Goal: Transaction & Acquisition: Purchase product/service

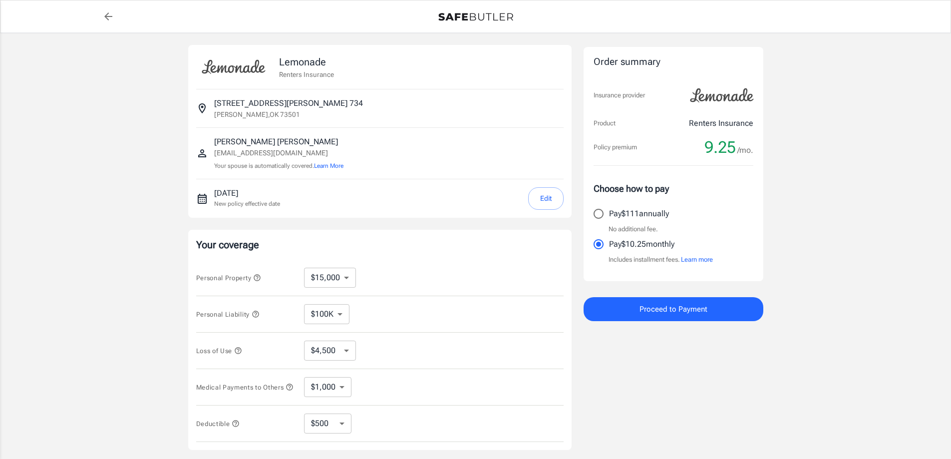
select select "15000"
select select "500"
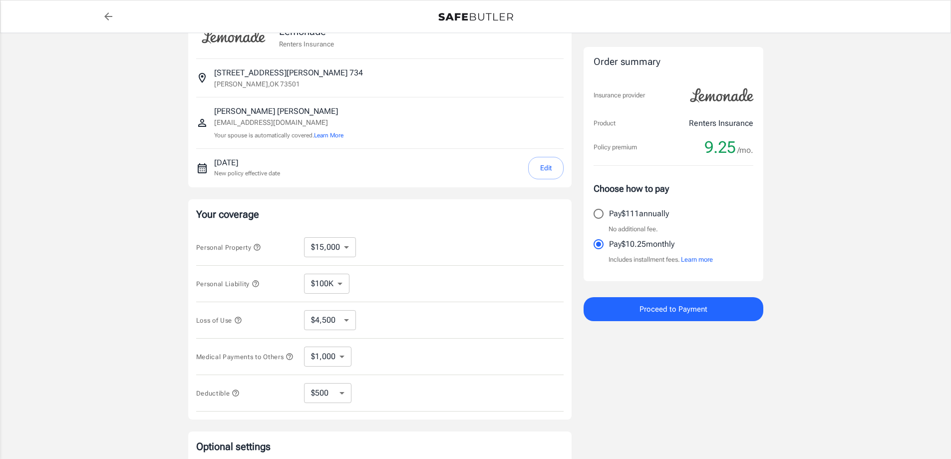
scroll to position [33, 0]
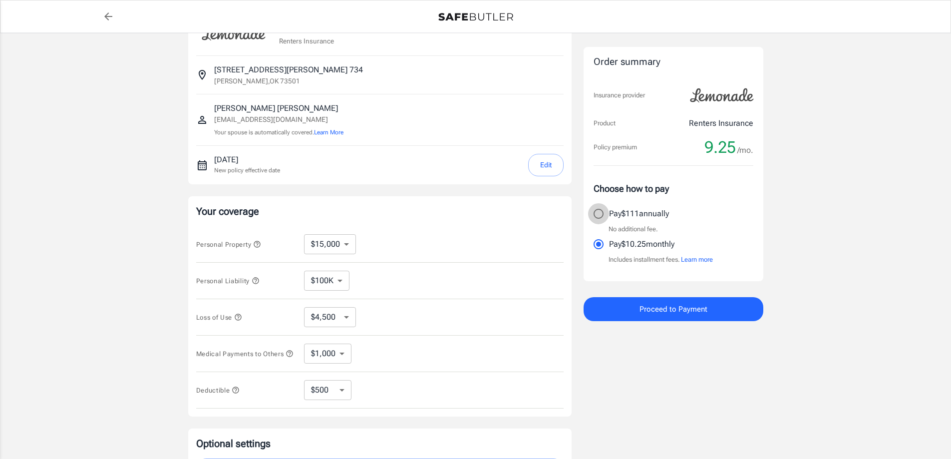
click at [601, 213] on input "Pay $111 annually" at bounding box center [598, 213] width 21 height 21
radio input "true"
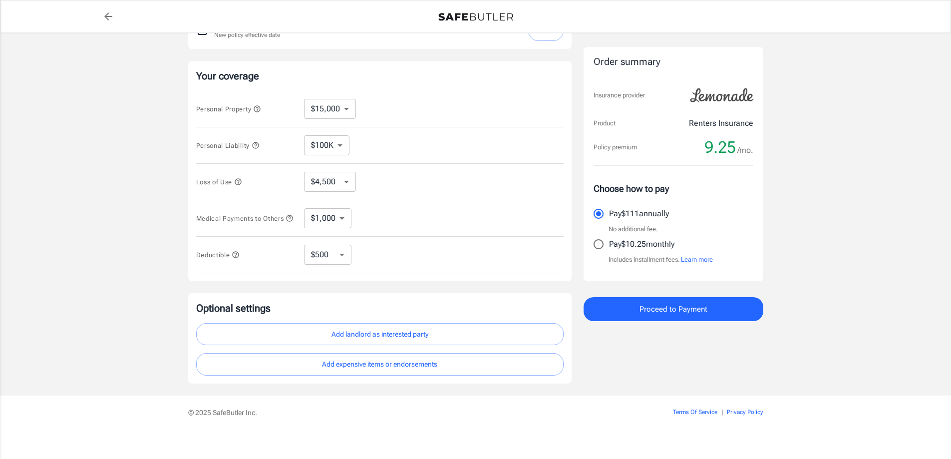
scroll to position [179, 0]
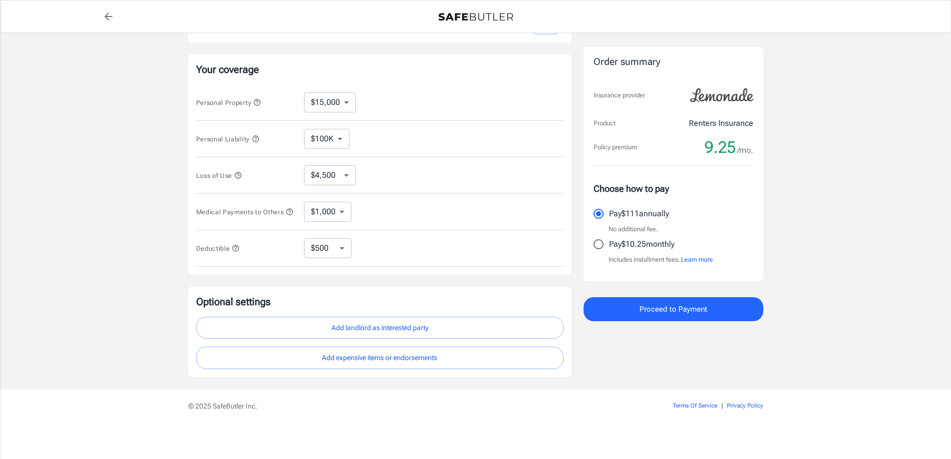
click at [404, 327] on button "Add landlord as interested party" at bounding box center [380, 328] width 368 height 22
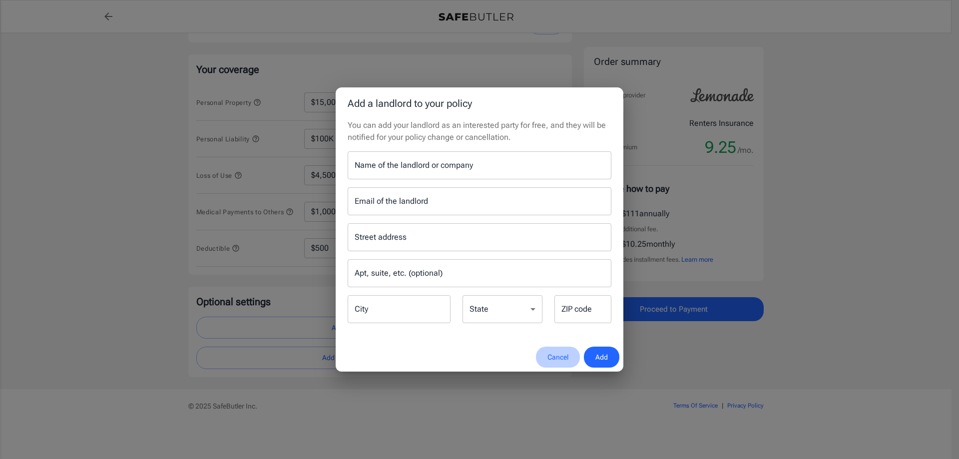
click at [559, 356] on button "Cancel" at bounding box center [558, 357] width 44 height 21
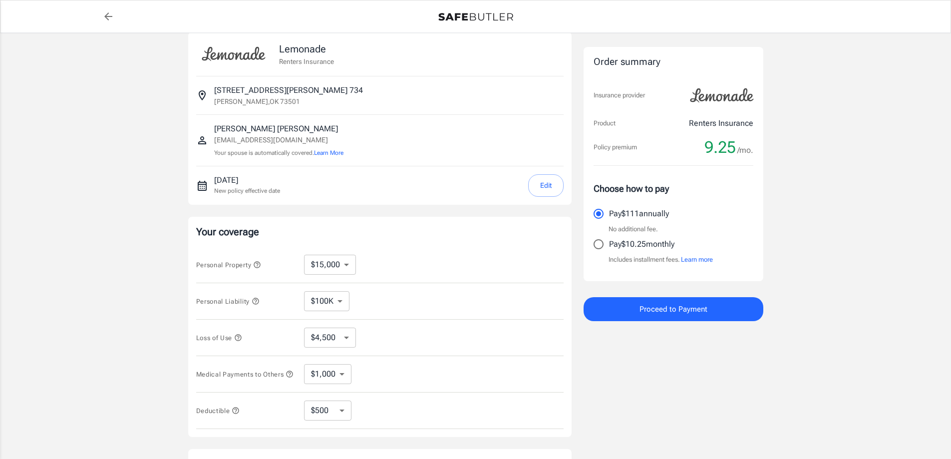
scroll to position [0, 0]
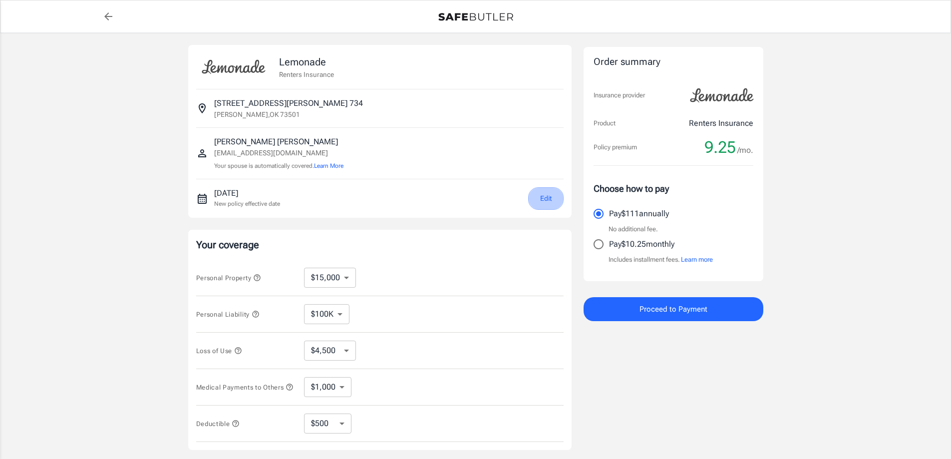
click at [550, 196] on button "Edit" at bounding box center [545, 198] width 35 height 22
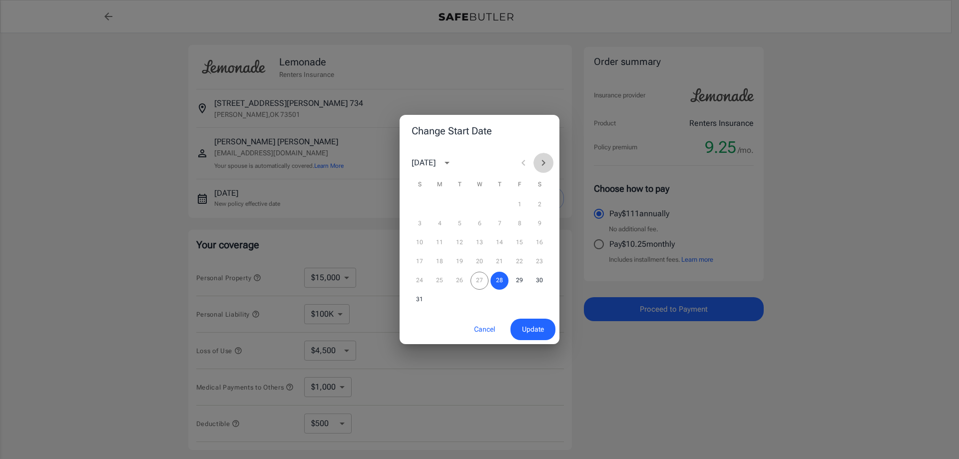
click at [544, 163] on icon "Next month" at bounding box center [543, 163] width 3 height 6
click at [437, 280] on button "29" at bounding box center [440, 281] width 18 height 18
click at [538, 327] on span "Update" at bounding box center [533, 329] width 22 height 12
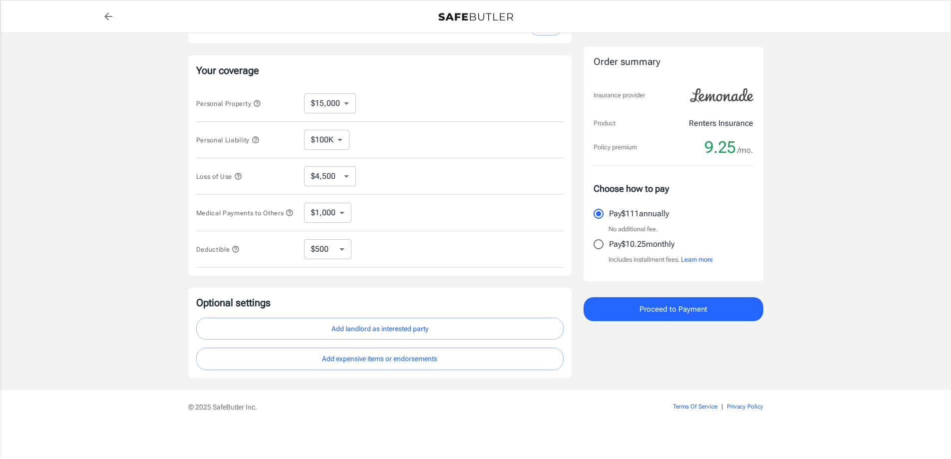
scroll to position [179, 0]
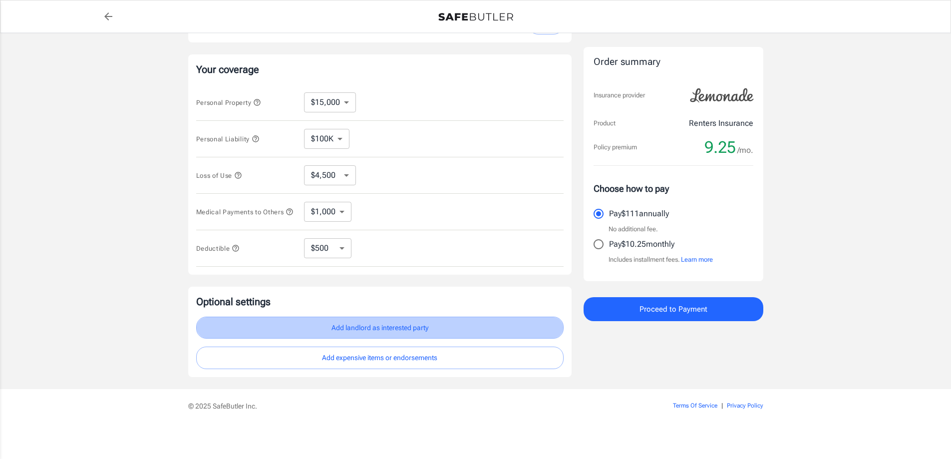
click at [377, 331] on button "Add landlord as interested party" at bounding box center [380, 328] width 368 height 22
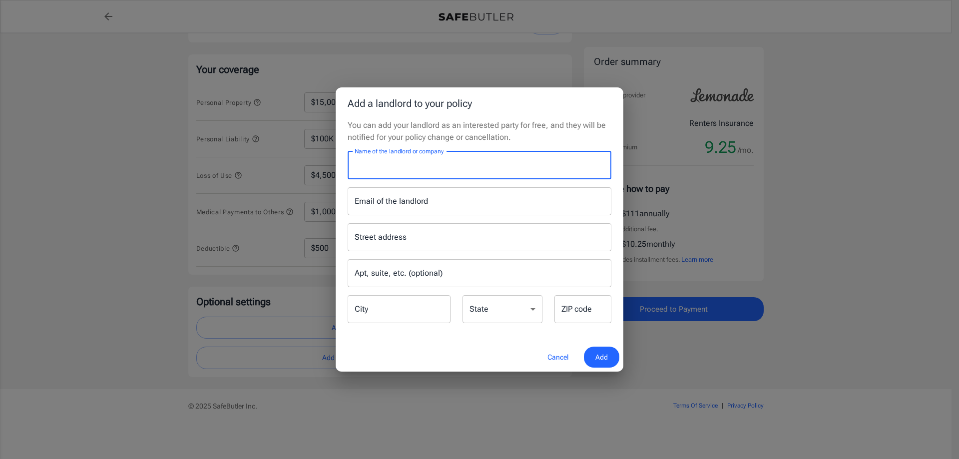
click at [491, 171] on input "Name of the landlord or company" at bounding box center [480, 165] width 264 height 28
type input "Legend Park 1"
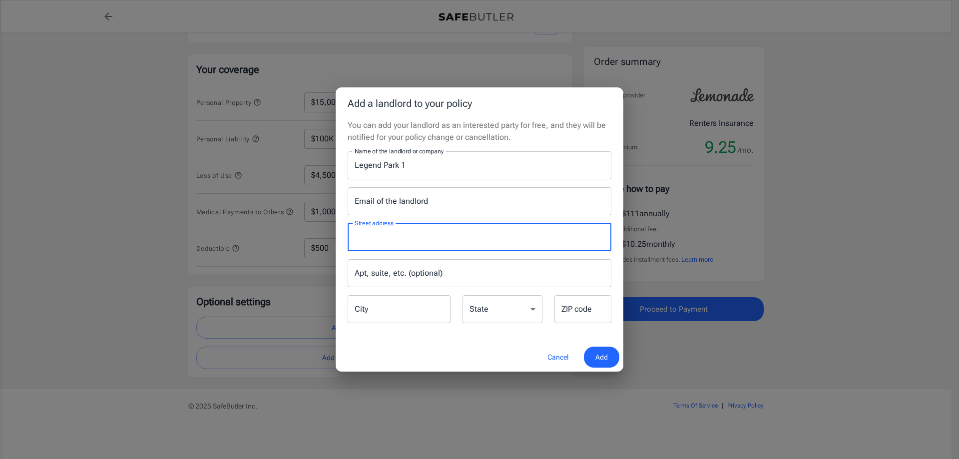
click at [428, 239] on input "Street address" at bounding box center [479, 237] width 255 height 19
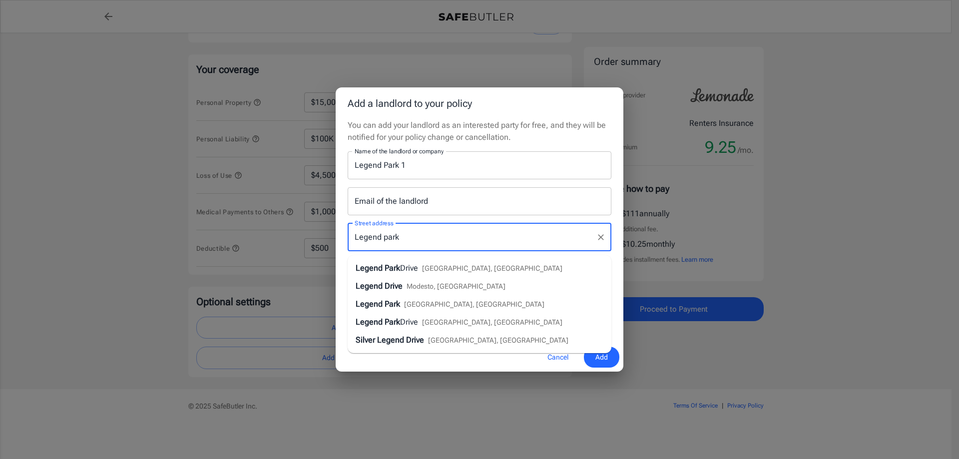
type input "Legend park 1"
drag, startPoint x: 429, startPoint y: 238, endPoint x: 321, endPoint y: 242, distance: 108.0
click at [321, 243] on div "Add a landlord to your policy You can add your landlord as an interested party …" at bounding box center [479, 229] width 959 height 459
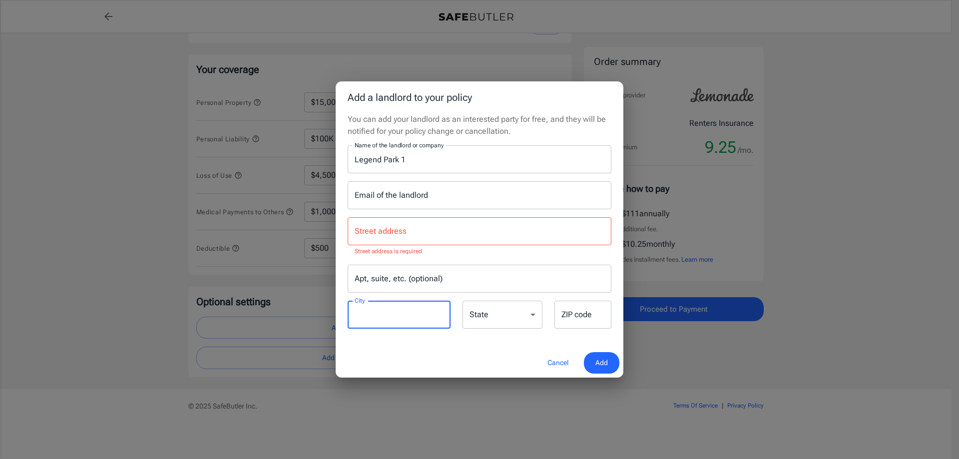
click at [411, 314] on input "City" at bounding box center [399, 315] width 103 height 28
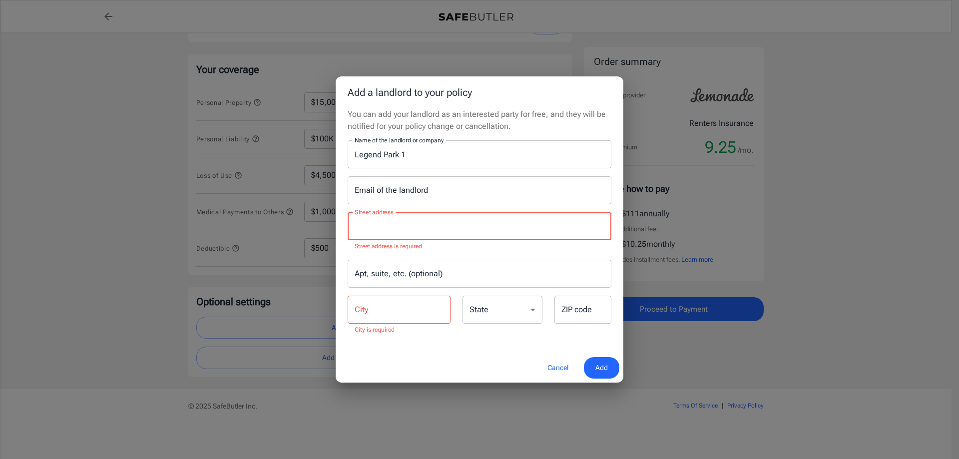
drag, startPoint x: 421, startPoint y: 235, endPoint x: 378, endPoint y: 234, distance: 43.0
click at [379, 235] on input "Street address" at bounding box center [479, 226] width 255 height 19
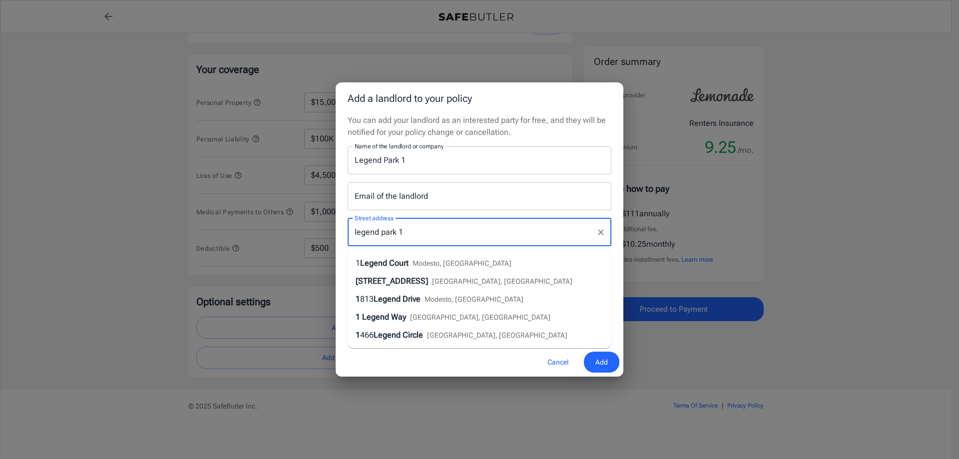
type input "legend park 1"
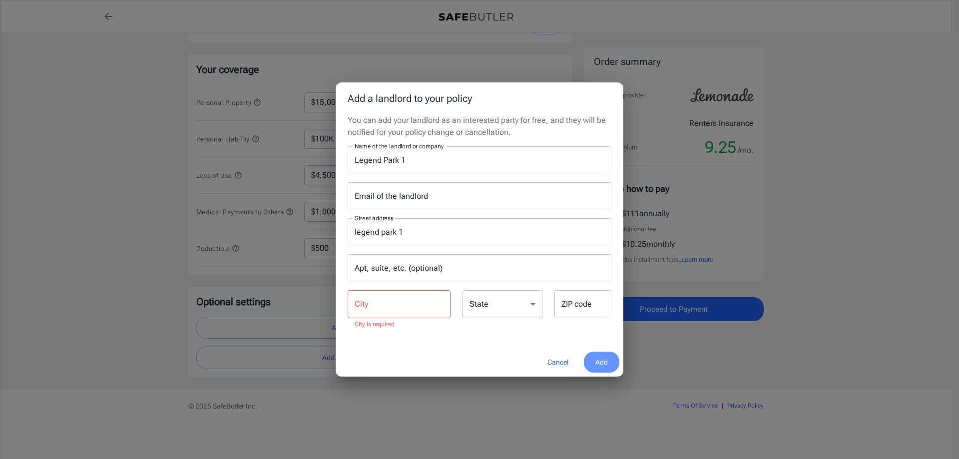
click at [601, 361] on span "Add" at bounding box center [601, 362] width 12 height 12
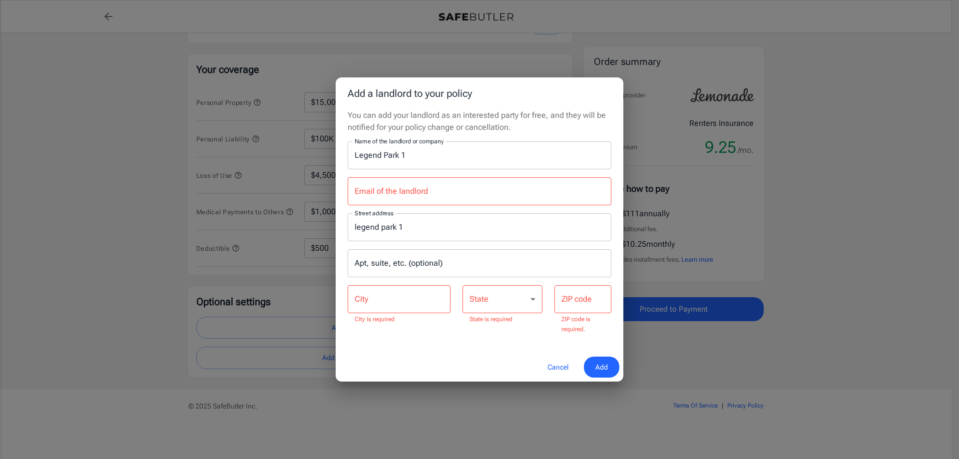
click at [378, 302] on input "City" at bounding box center [399, 299] width 103 height 28
type input "[GEOGRAPHIC_DATA]"
click at [518, 298] on select "[US_STATE] [US_STATE] [US_STATE] [US_STATE] [US_STATE] [US_STATE] [US_STATE] [U…" at bounding box center [502, 299] width 80 height 28
click at [604, 365] on span "Add" at bounding box center [601, 367] width 12 height 12
click at [600, 368] on span "Add" at bounding box center [601, 367] width 12 height 12
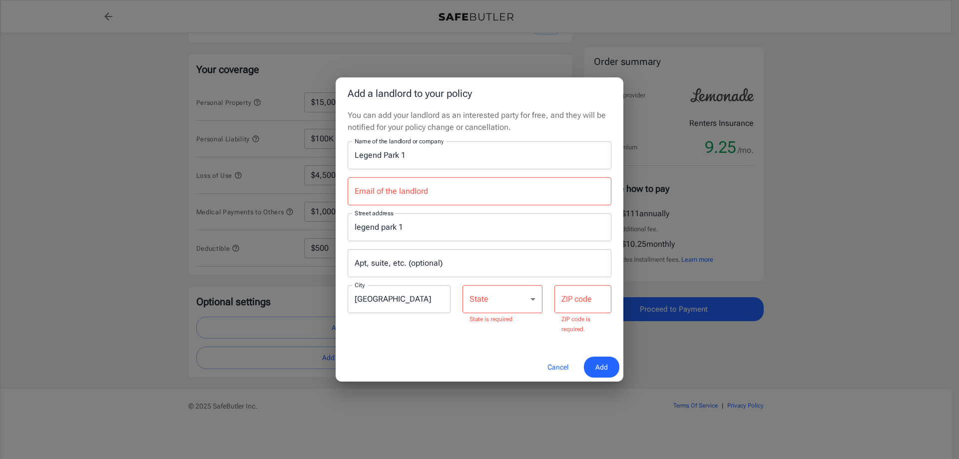
click at [558, 364] on button "Cancel" at bounding box center [558, 367] width 44 height 21
